Goal: Task Accomplishment & Management: Use online tool/utility

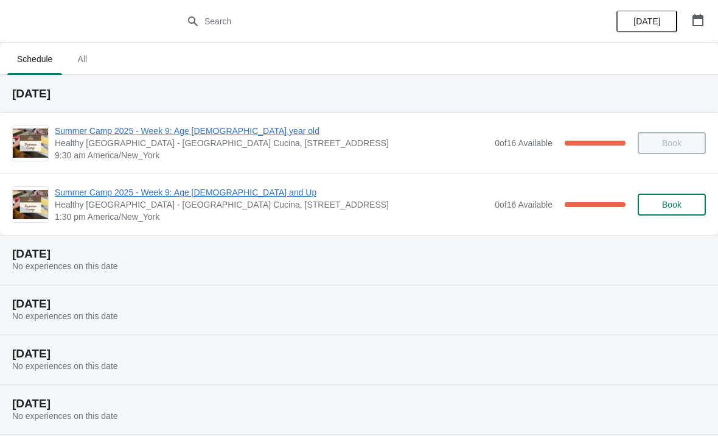
click at [129, 193] on span "Summer Camp 2025 - Week 9: Age [DEMOGRAPHIC_DATA] and Up" at bounding box center [272, 192] width 434 height 12
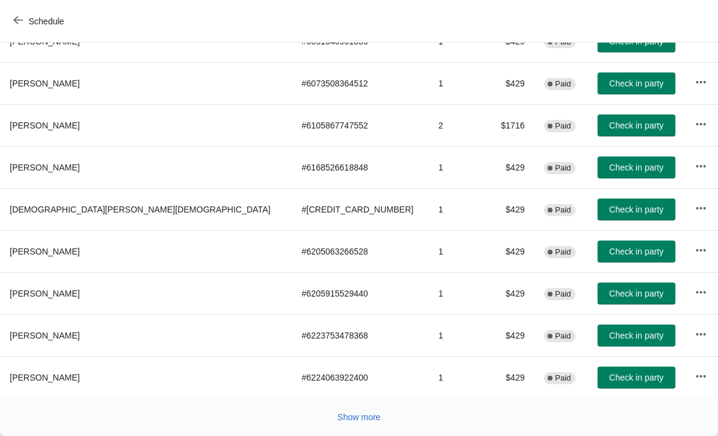
scroll to position [223, 0]
click at [369, 412] on span "Show more" at bounding box center [359, 417] width 43 height 10
click at [368, 425] on button "Show more" at bounding box center [359, 417] width 53 height 22
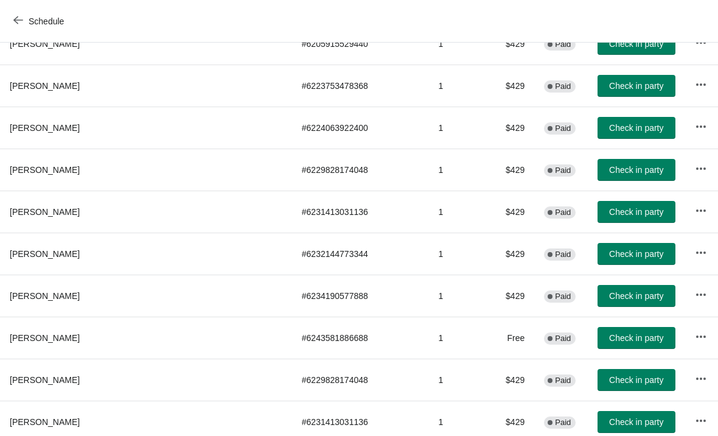
scroll to position [474, 0]
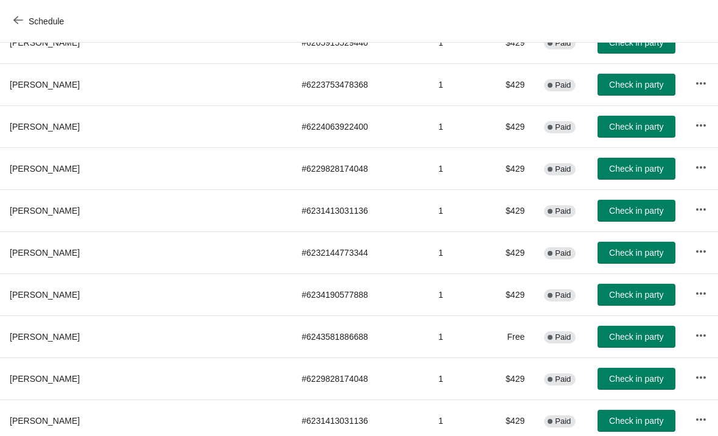
click at [609, 257] on span "Check in party" at bounding box center [636, 253] width 54 height 10
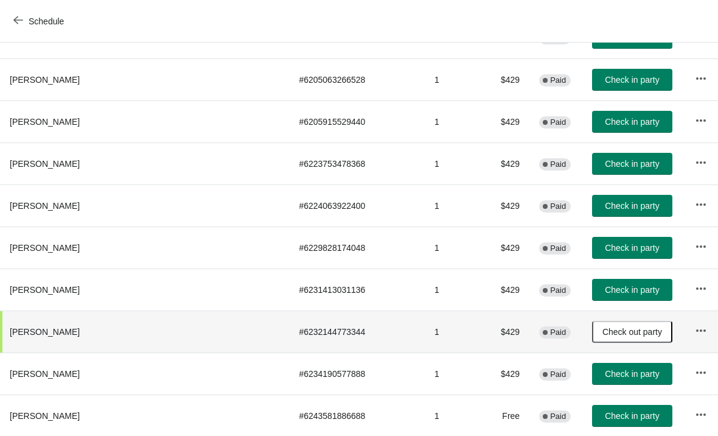
scroll to position [395, 0]
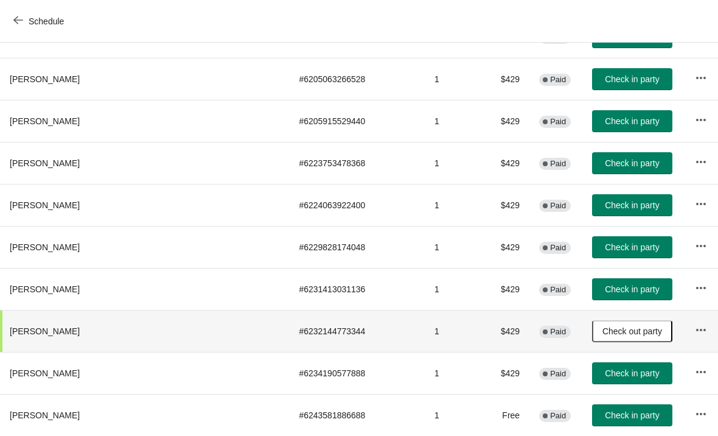
click at [605, 293] on span "Check in party" at bounding box center [632, 289] width 54 height 10
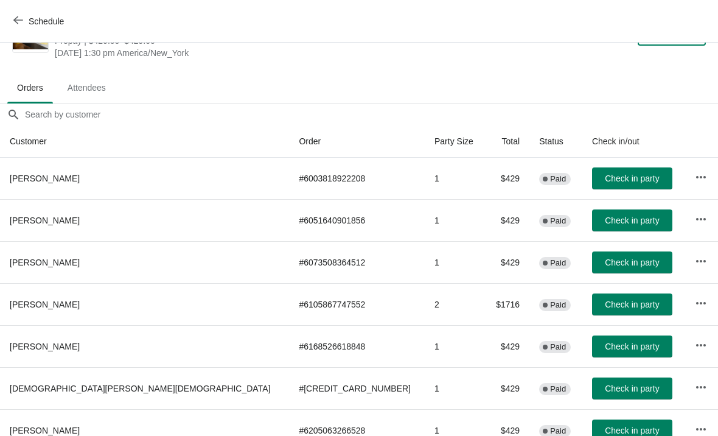
scroll to position [44, 0]
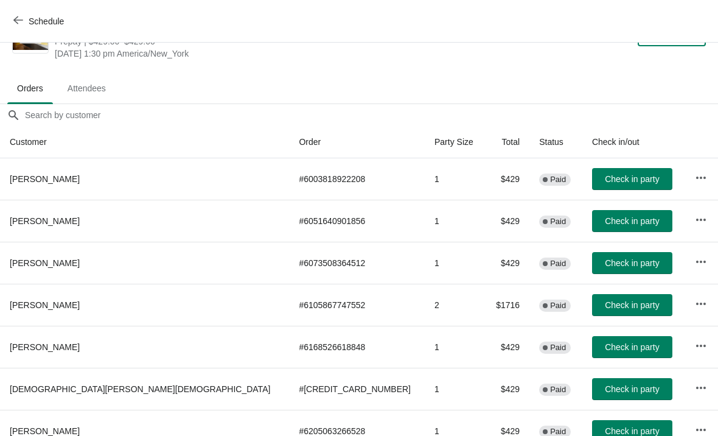
click at [605, 223] on span "Check in party" at bounding box center [632, 221] width 54 height 10
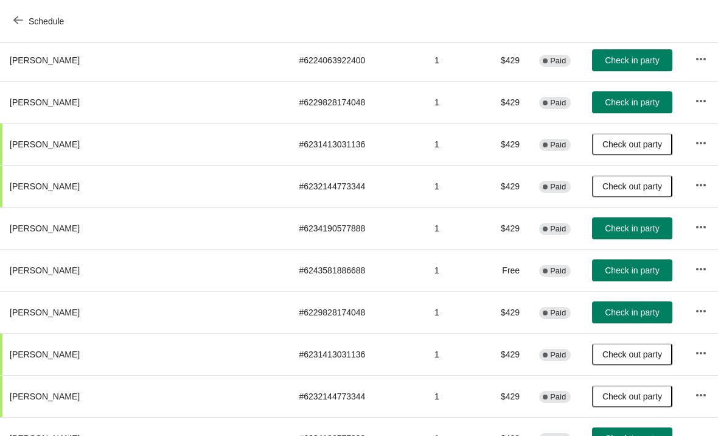
scroll to position [539, 0]
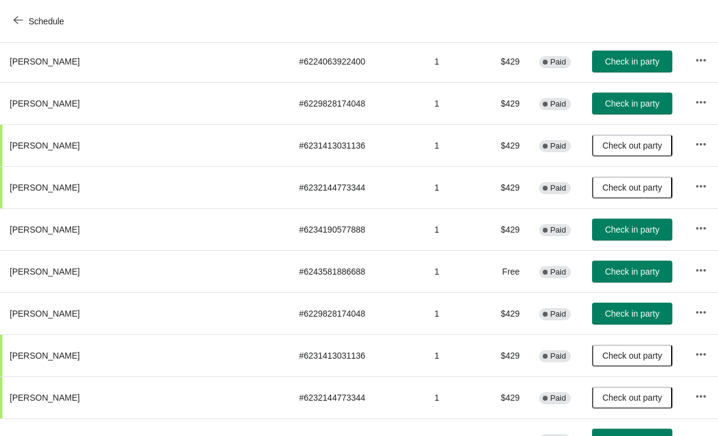
click at [605, 271] on span "Check in party" at bounding box center [632, 271] width 54 height 10
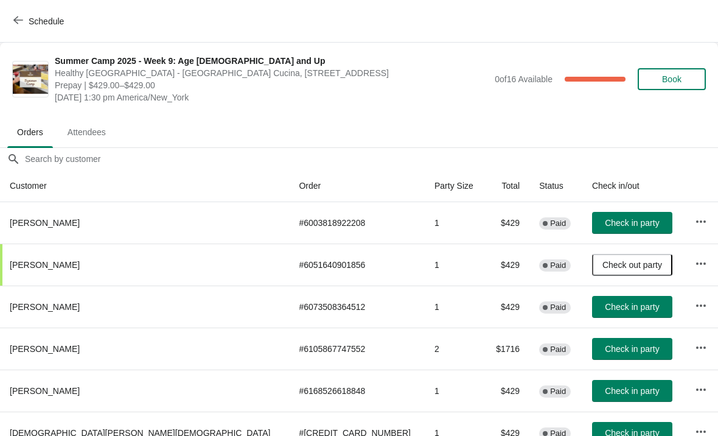
scroll to position [0, 0]
click at [21, 23] on icon "button" at bounding box center [18, 20] width 10 height 10
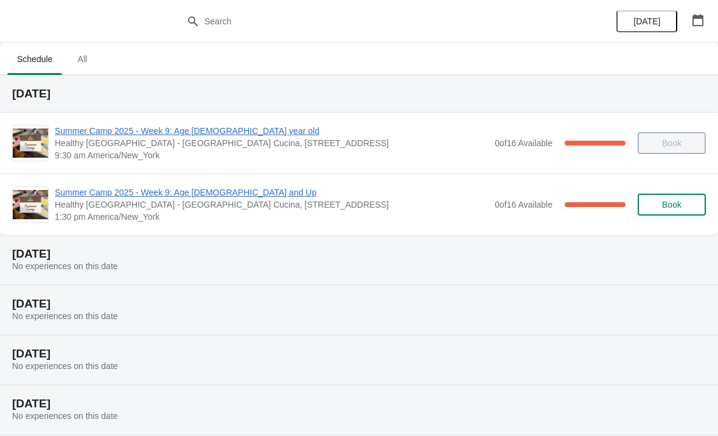
click at [165, 196] on span "Summer Camp 2025 - Week 9: Age [DEMOGRAPHIC_DATA] and Up" at bounding box center [272, 192] width 434 height 12
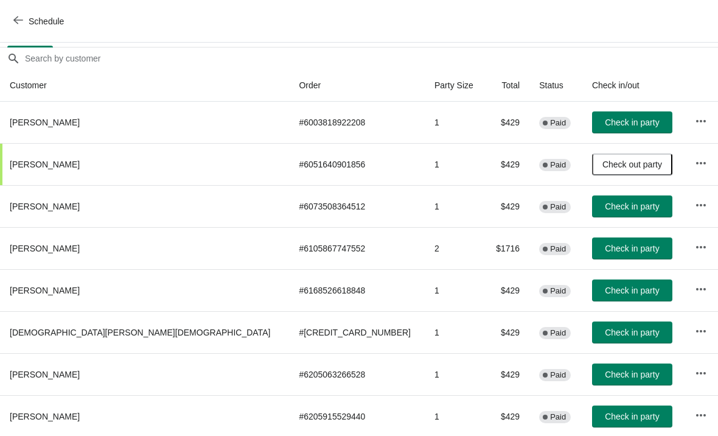
scroll to position [101, 0]
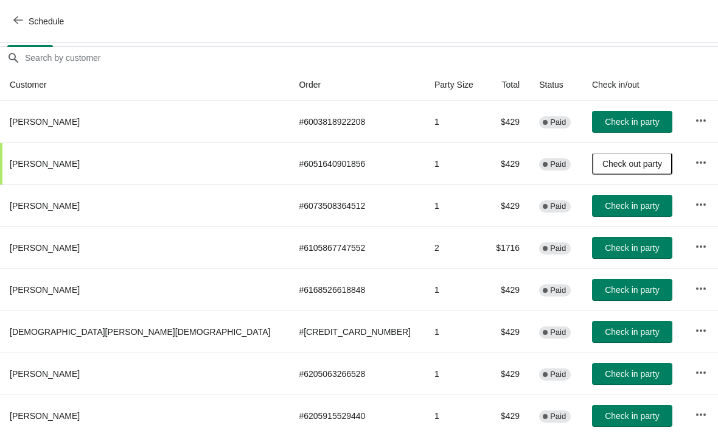
click at [605, 252] on span "Check in party" at bounding box center [632, 248] width 54 height 10
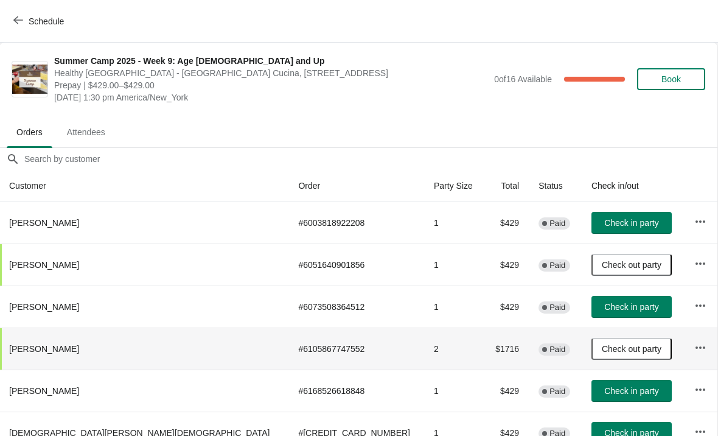
scroll to position [0, 1]
click at [604, 223] on span "Check in party" at bounding box center [631, 223] width 54 height 10
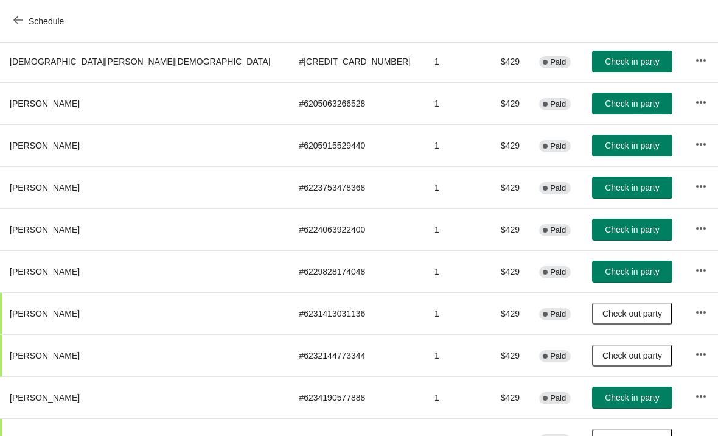
scroll to position [0, 0]
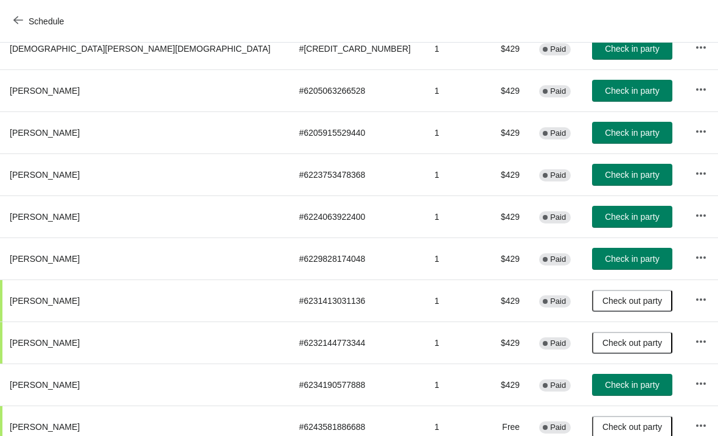
click at [605, 260] on span "Check in party" at bounding box center [632, 259] width 54 height 10
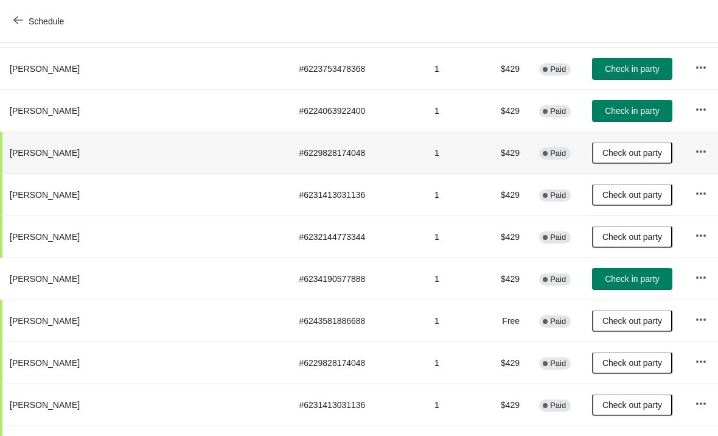
scroll to position [490, 0]
click at [605, 280] on span "Check in party" at bounding box center [632, 278] width 54 height 10
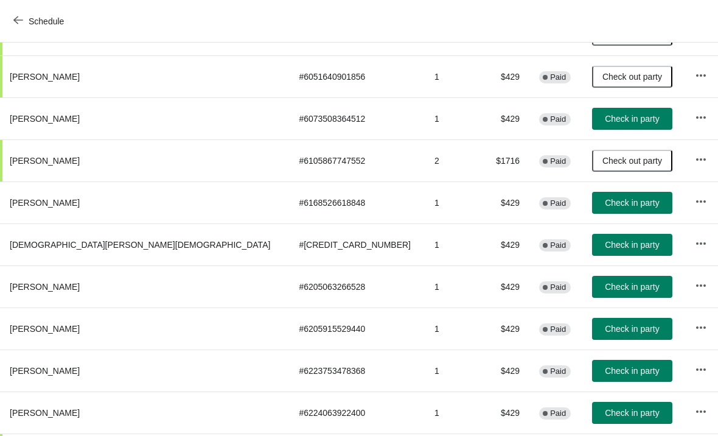
scroll to position [187, 0]
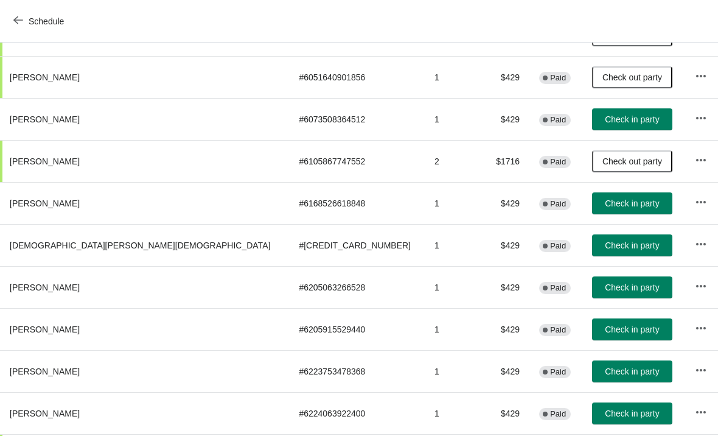
click at [609, 249] on span "Check in party" at bounding box center [632, 245] width 61 height 10
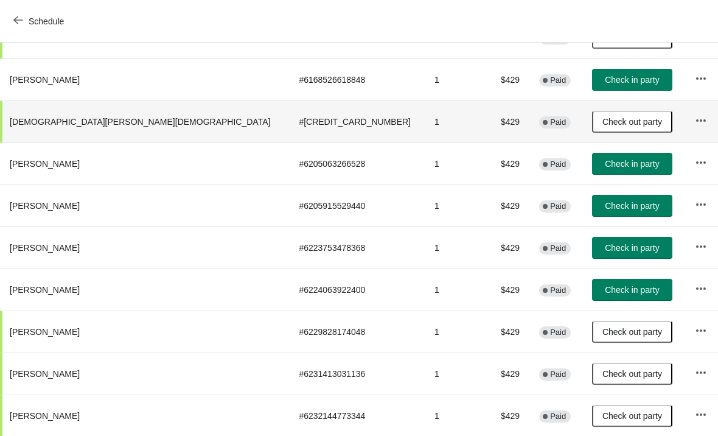
scroll to position [311, 0]
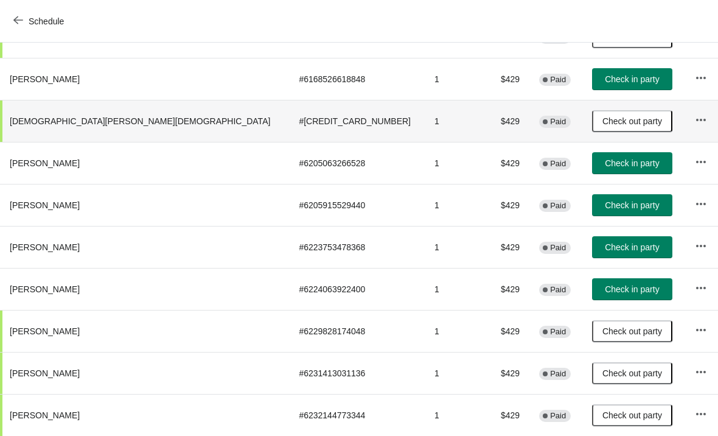
click at [605, 292] on span "Check in party" at bounding box center [632, 289] width 54 height 10
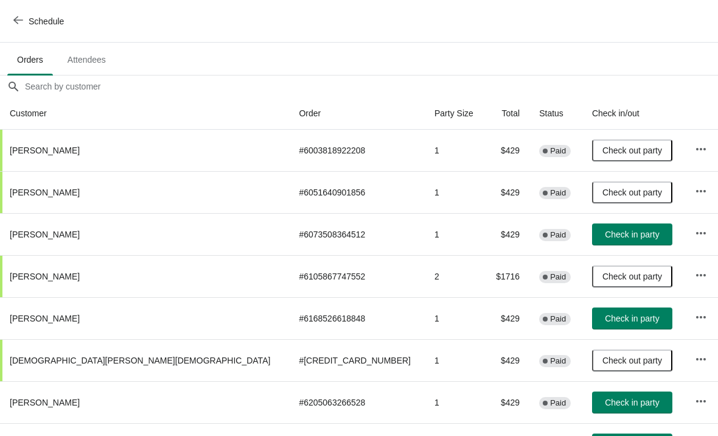
scroll to position [72, 0]
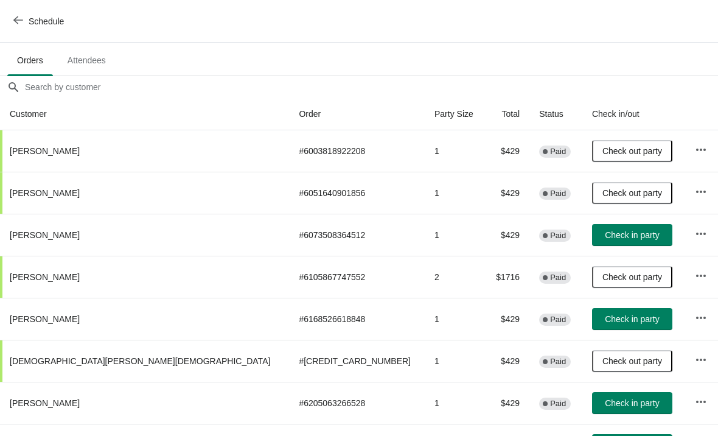
click at [605, 240] on span "Check in party" at bounding box center [632, 235] width 54 height 10
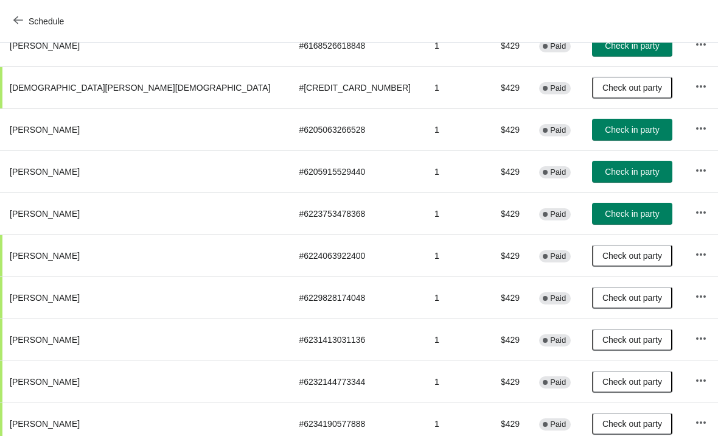
scroll to position [344, -1]
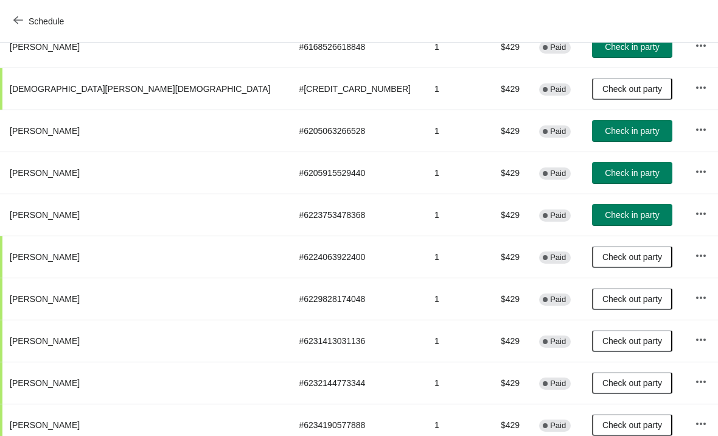
click at [605, 171] on span "Check in party" at bounding box center [632, 173] width 54 height 10
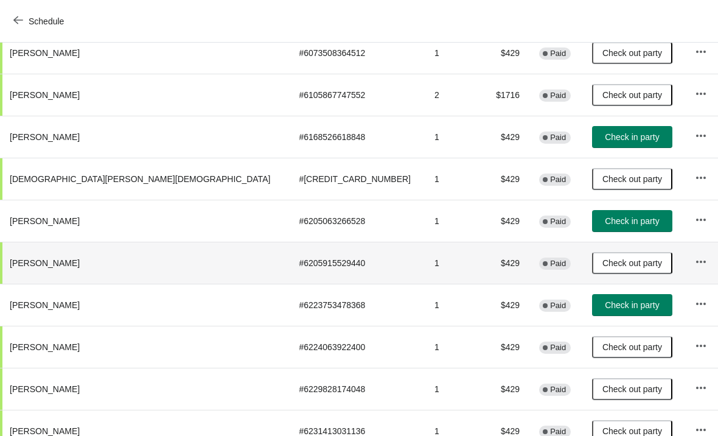
scroll to position [253, 0]
click at [605, 228] on button "Check in party" at bounding box center [632, 221] width 80 height 22
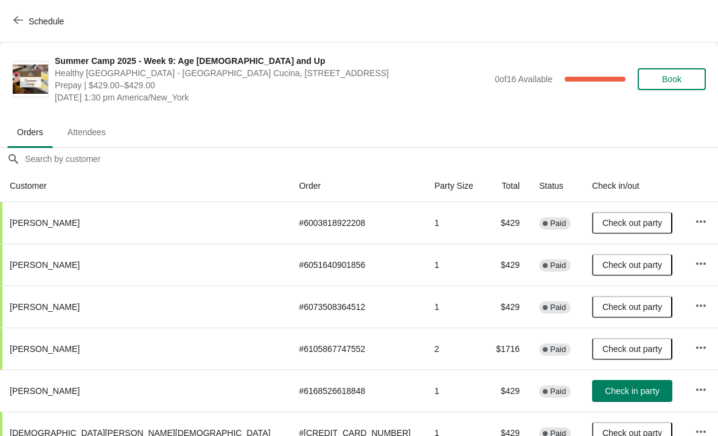
scroll to position [0, 0]
